Goal: Find specific page/section: Find specific page/section

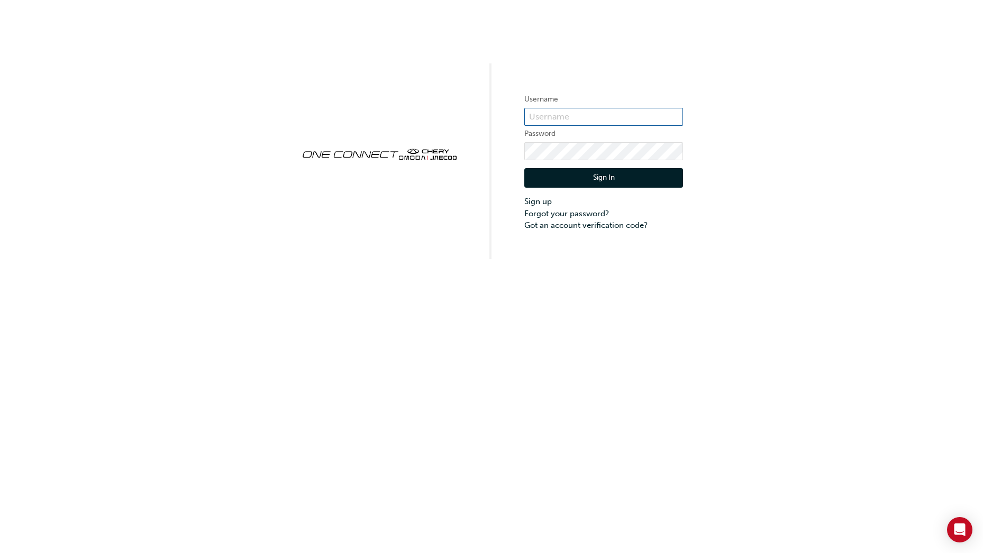
type input "CHAU1146"
click at [602, 180] on button "Sign In" at bounding box center [603, 178] width 159 height 20
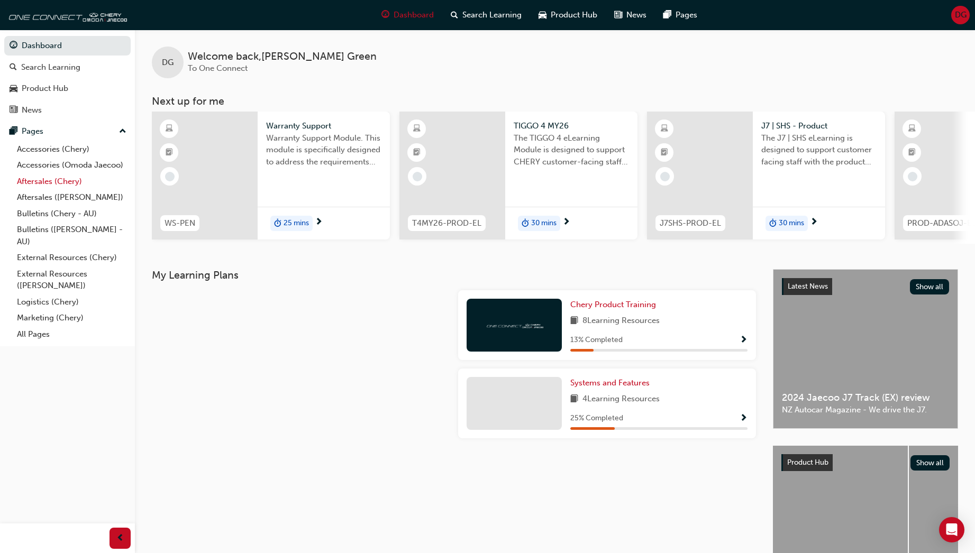
click at [45, 181] on link "Aftersales (Chery)" at bounding box center [72, 181] width 118 height 16
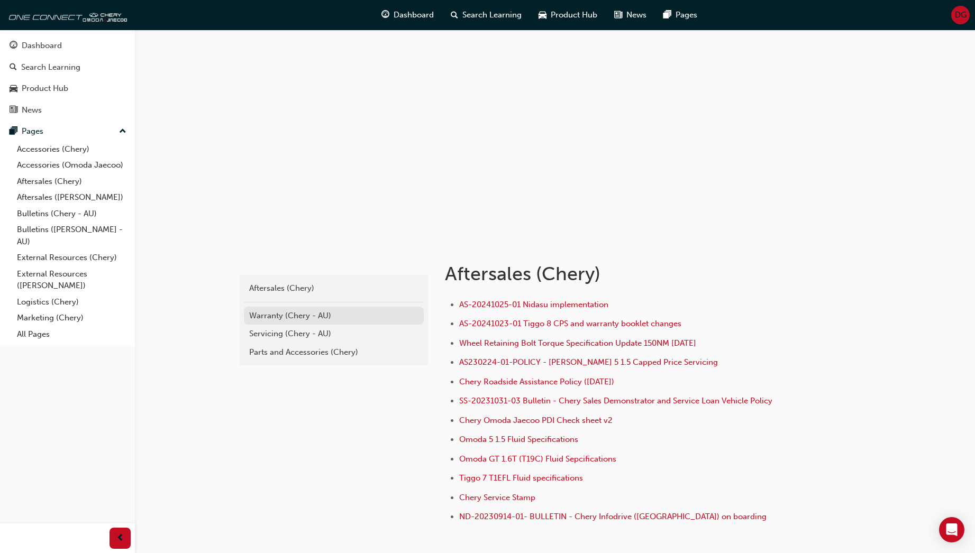
click at [265, 316] on div "Warranty (Chery - AU)" at bounding box center [333, 316] width 169 height 12
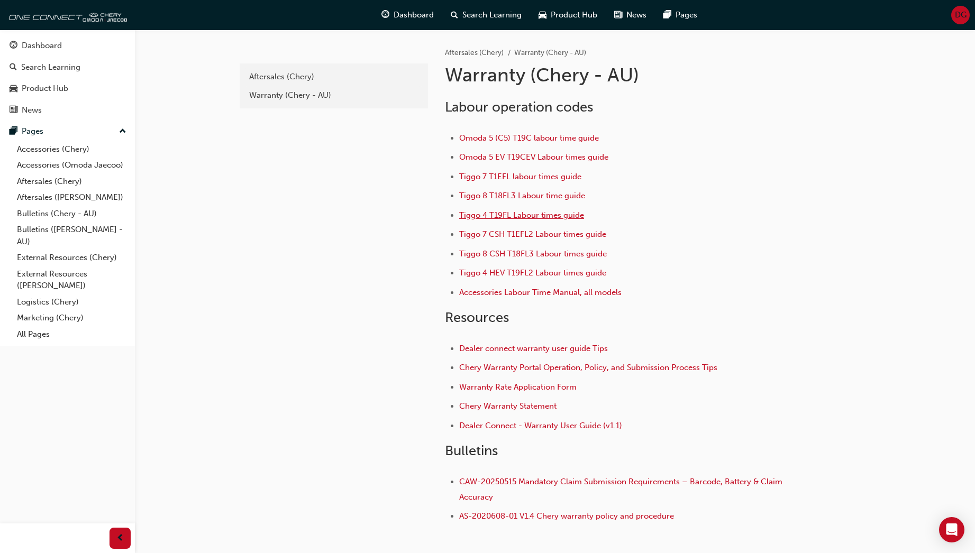
click at [500, 216] on span "Tiggo 4 T19FL Labour times guide" at bounding box center [521, 216] width 125 height 10
